Goal: Task Accomplishment & Management: Use online tool/utility

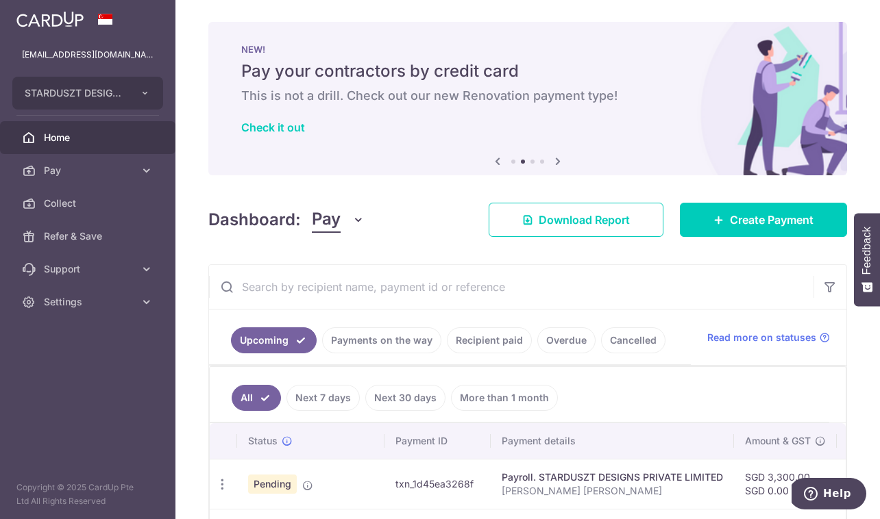
scroll to position [547, 0]
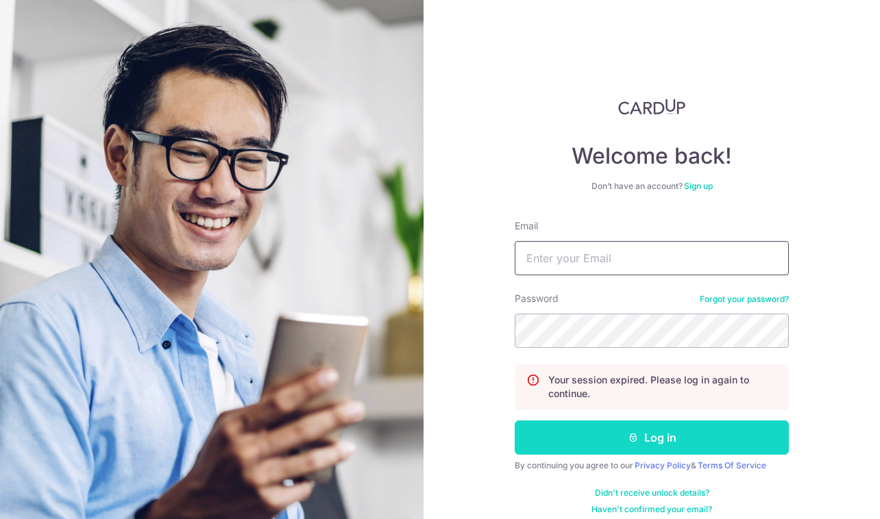
type input "[EMAIL_ADDRESS][DOMAIN_NAME]"
click at [612, 441] on button "Log in" at bounding box center [651, 438] width 274 height 34
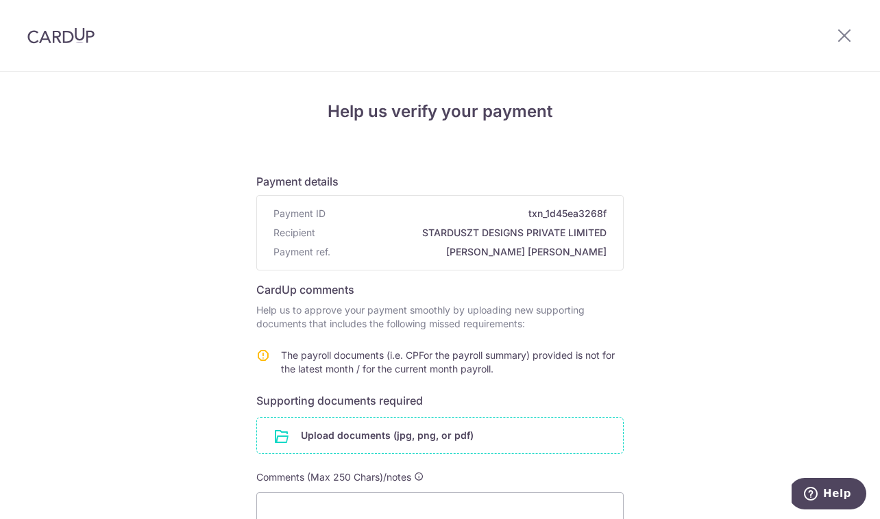
click at [308, 447] on input "file" at bounding box center [440, 436] width 366 height 36
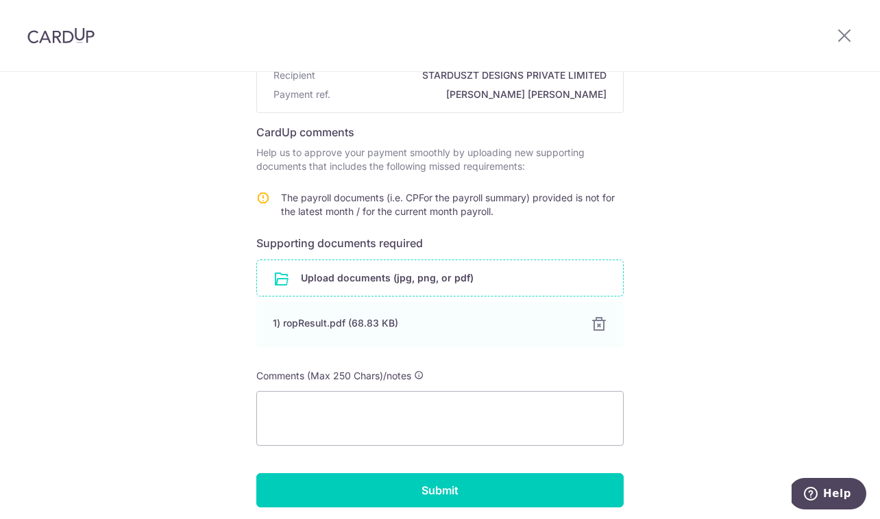
scroll to position [210, 0]
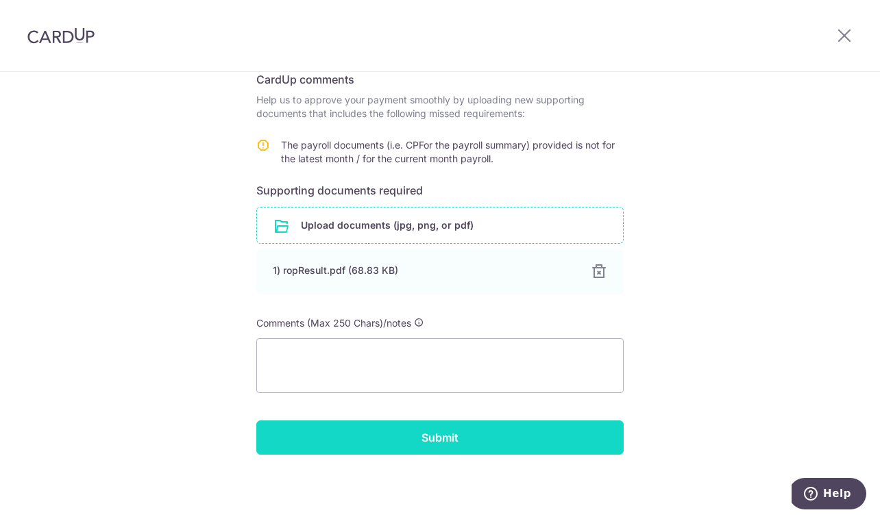
click at [473, 433] on input "Submit" at bounding box center [439, 438] width 367 height 34
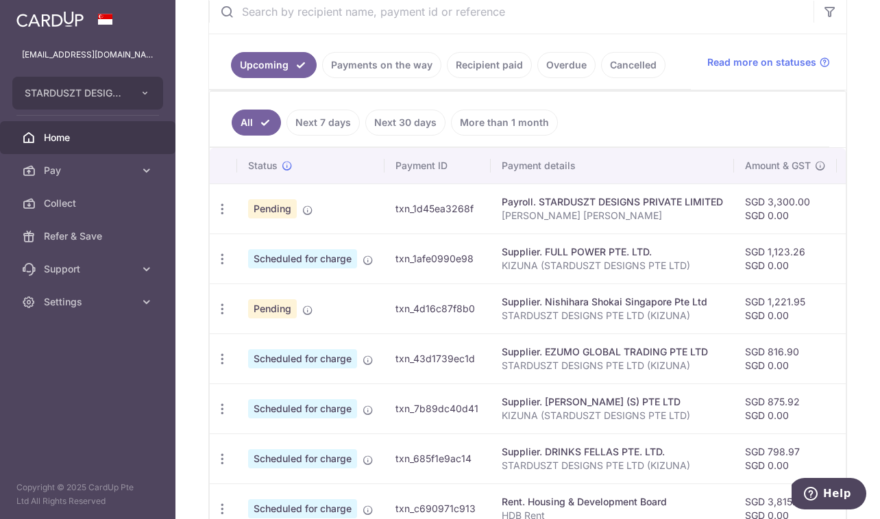
click at [344, 116] on link "Next 7 days" at bounding box center [322, 123] width 73 height 26
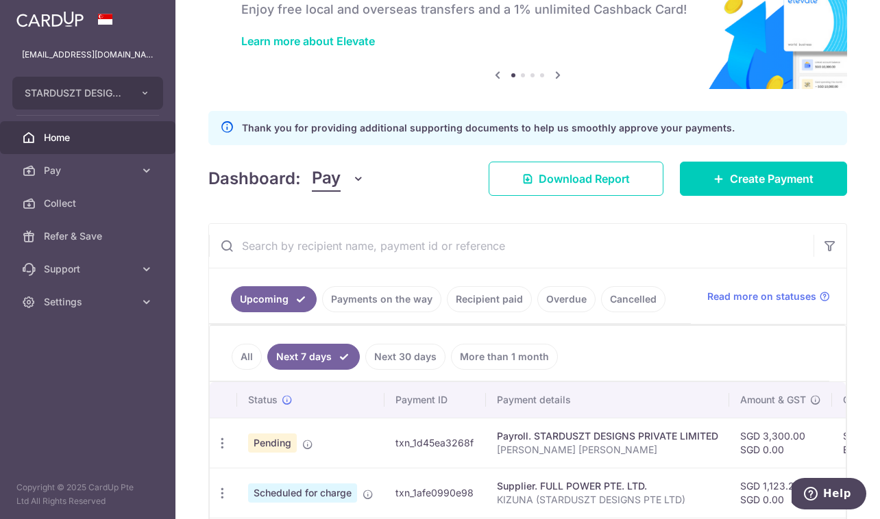
scroll to position [260, 0]
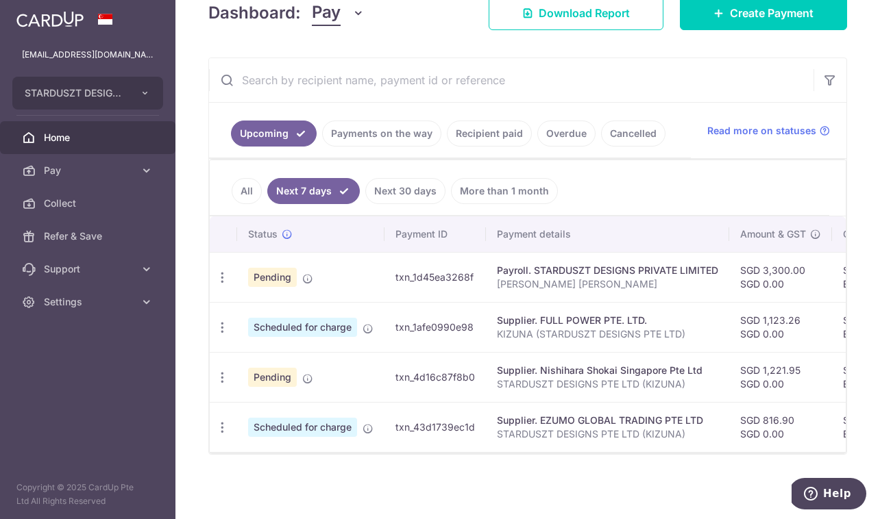
click at [381, 121] on link "Payments on the way" at bounding box center [381, 134] width 119 height 26
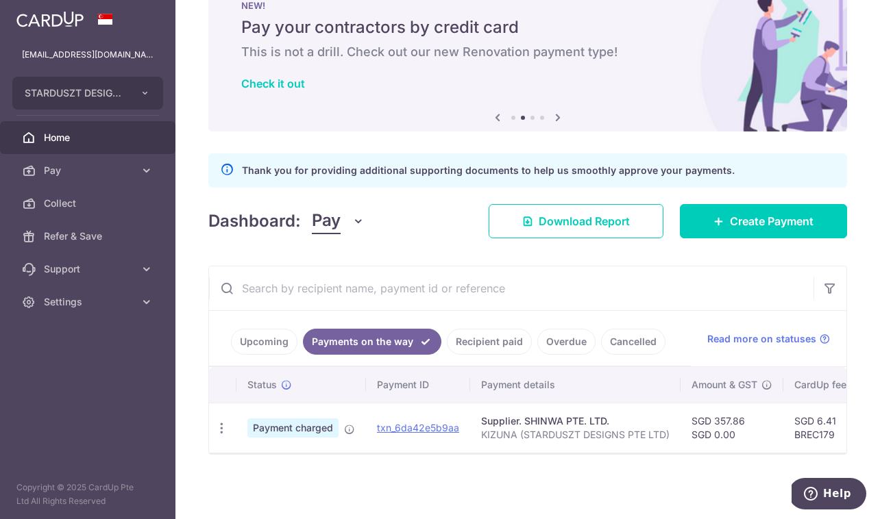
scroll to position [51, 0]
click at [272, 331] on link "Upcoming" at bounding box center [264, 342] width 66 height 26
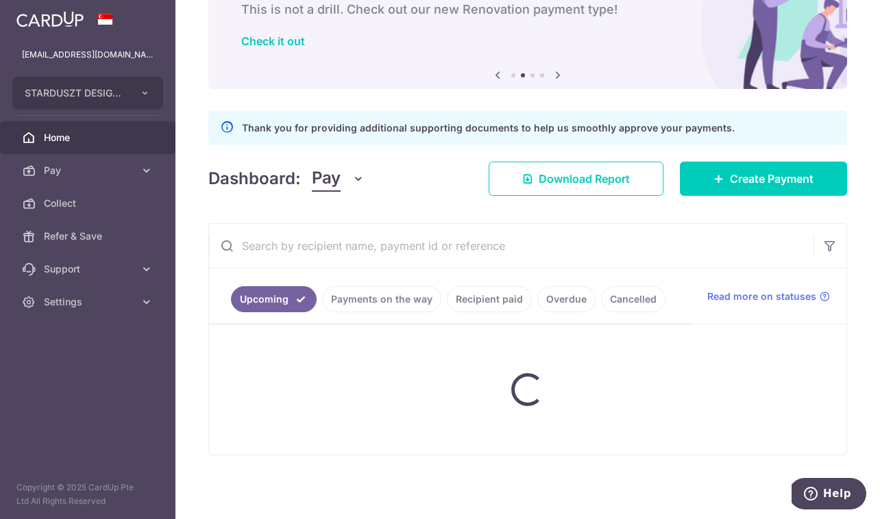
scroll to position [321, 0]
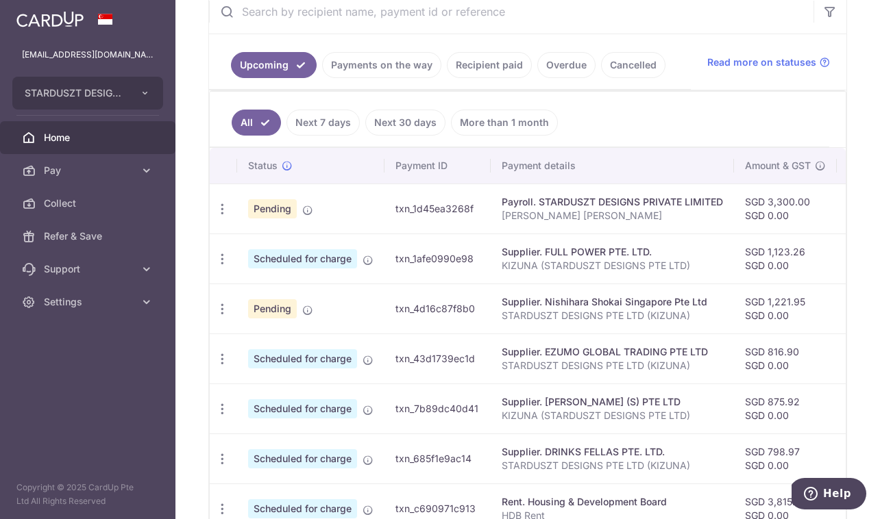
click at [370, 65] on link "Payments on the way" at bounding box center [381, 65] width 119 height 26
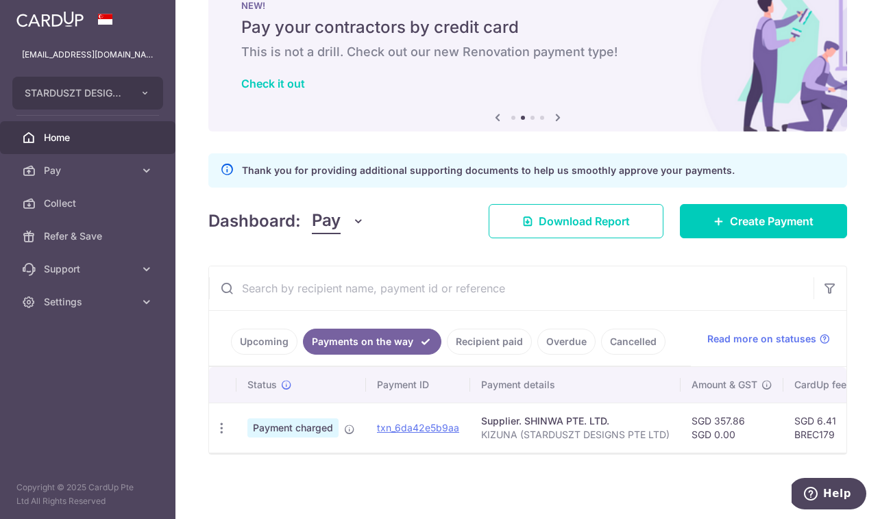
click at [491, 334] on link "Recipient paid" at bounding box center [489, 342] width 85 height 26
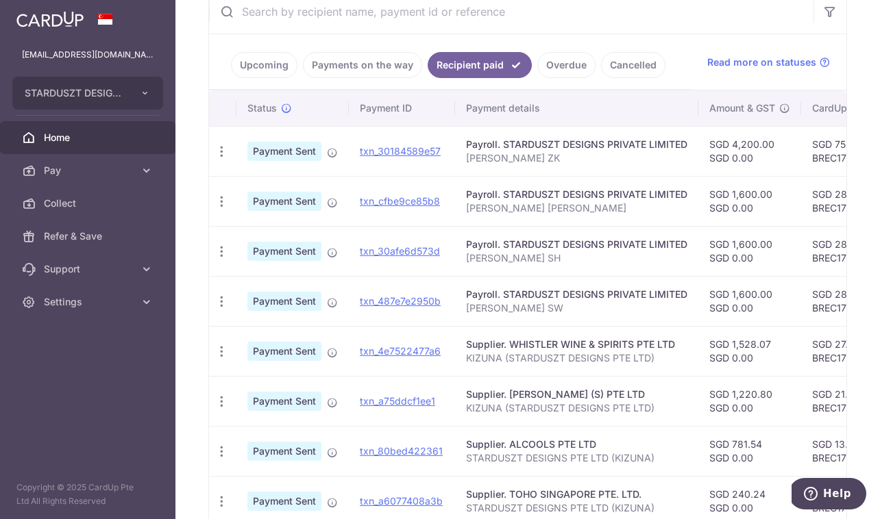
click at [367, 68] on link "Payments on the way" at bounding box center [362, 65] width 119 height 26
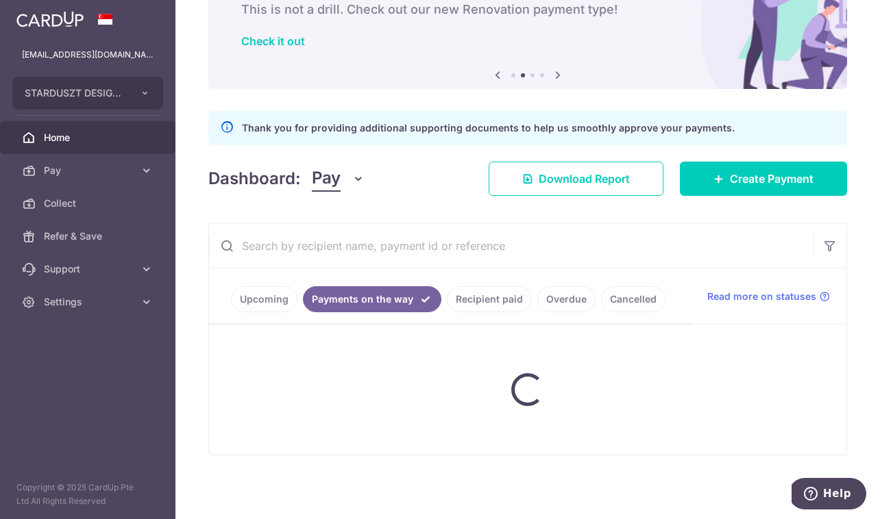
scroll to position [51, 0]
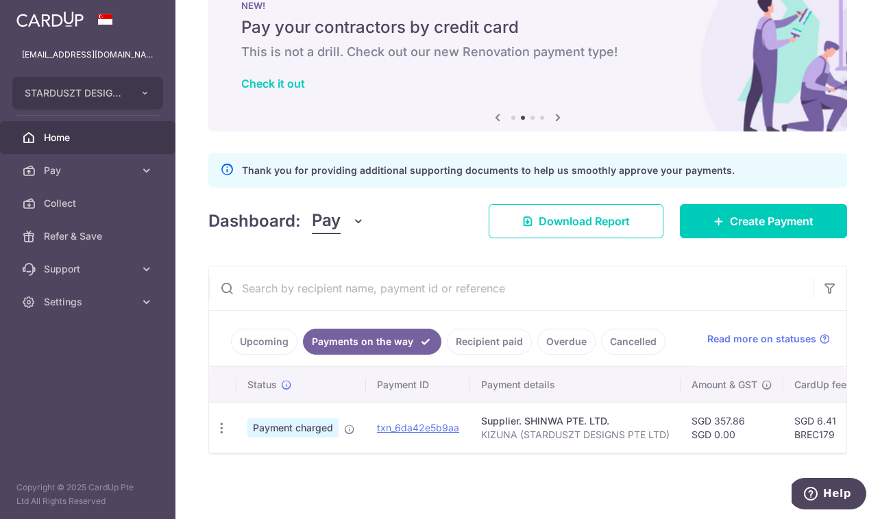
click at [271, 334] on link "Upcoming" at bounding box center [264, 342] width 66 height 26
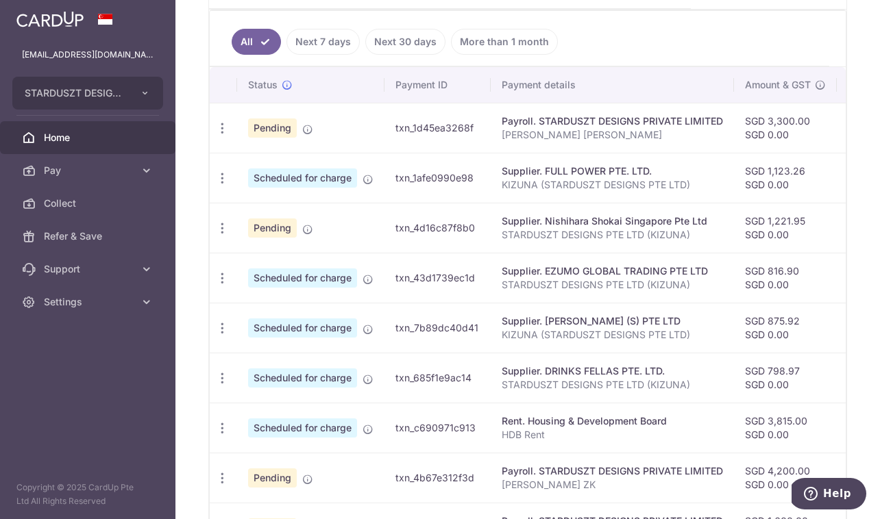
scroll to position [383, 0]
